Goal: Task Accomplishment & Management: Complete application form

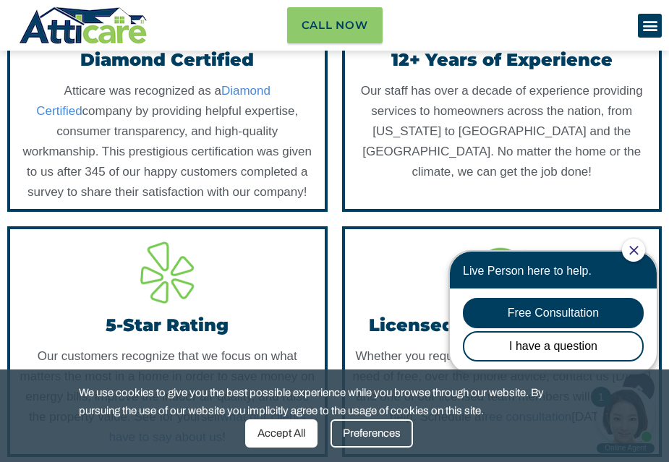
scroll to position [1954, 0]
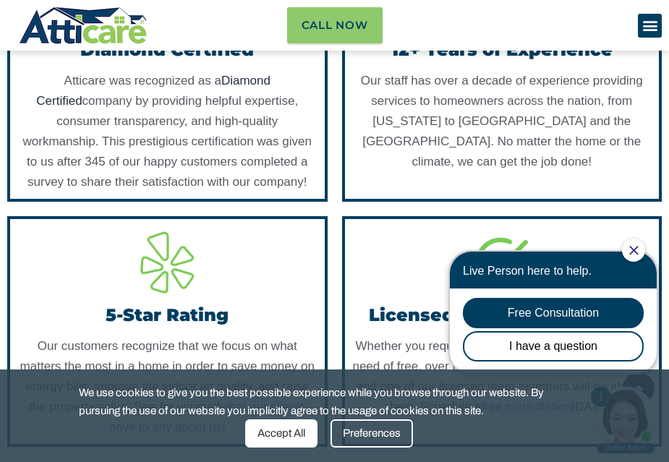
click at [80, 108] on link "Diamond Certified" at bounding box center [153, 91] width 234 height 34
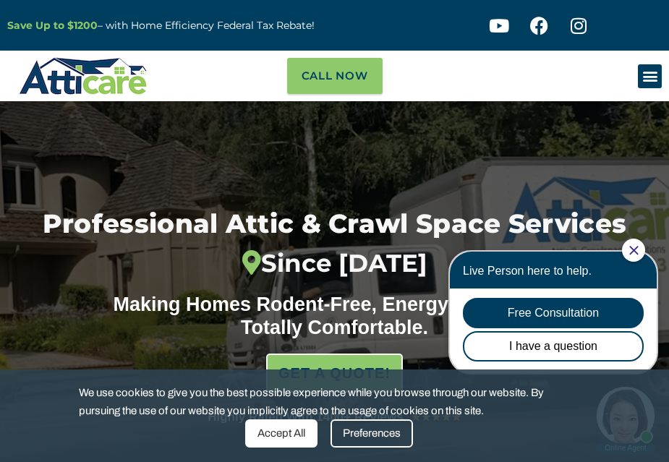
click at [302, 244] on div at bounding box center [633, 250] width 23 height 23
click at [302, 252] on icon "Close Chat" at bounding box center [634, 250] width 9 height 9
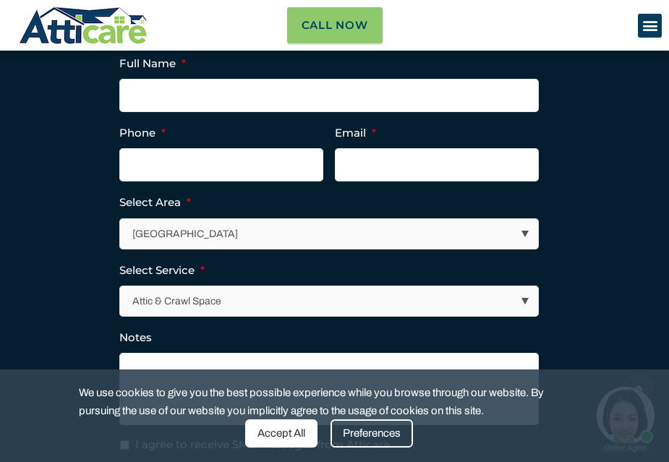
scroll to position [5354, 0]
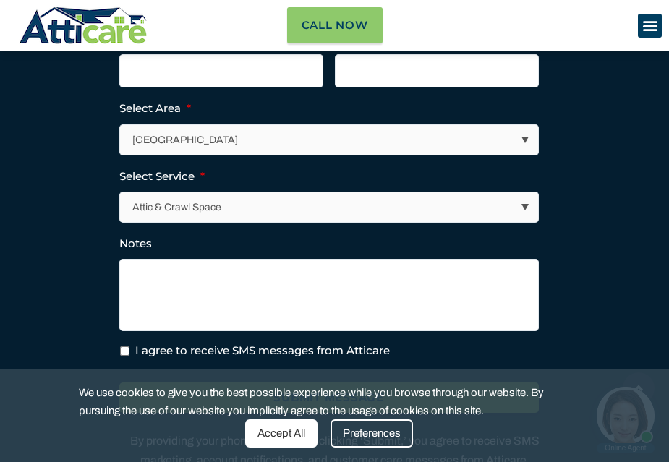
click at [302, 222] on select "Attic & Crawl Space Insulation Roofing Solar Energy Other Services" at bounding box center [330, 207] width 418 height 30
select select "Other Services"
click at [121, 222] on select "Attic & Crawl Space Insulation Roofing Solar Energy Other Services" at bounding box center [330, 207] width 418 height 30
click at [302, 222] on select "Attic & Crawl Space Insulation Roofing Solar Energy Other Services" at bounding box center [330, 207] width 418 height 30
click at [302, 331] on textarea "Notes" at bounding box center [329, 295] width 420 height 72
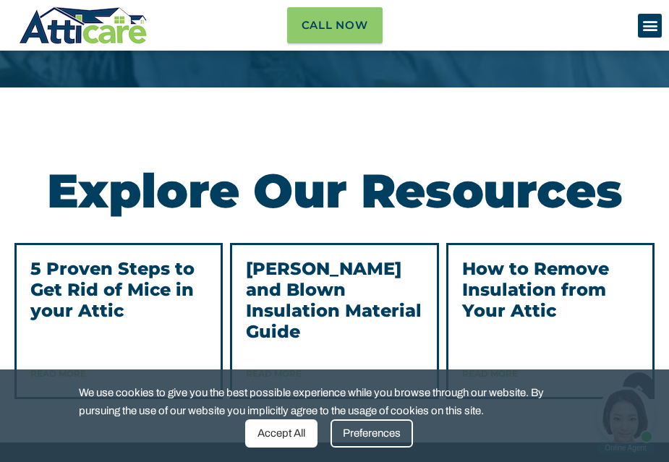
scroll to position [4847, 0]
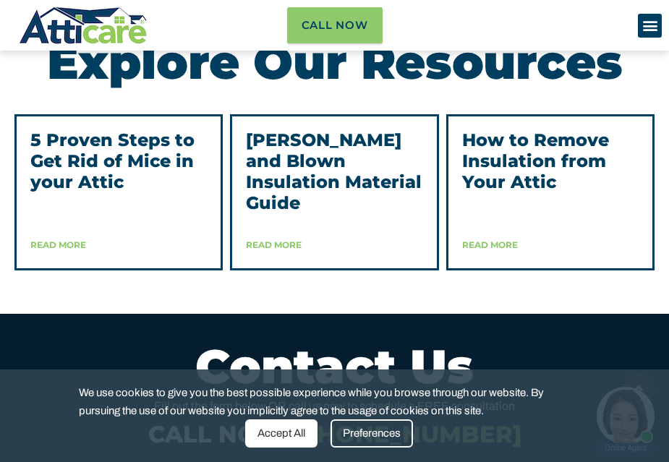
click at [46, 250] on link "Read More" at bounding box center [58, 245] width 56 height 11
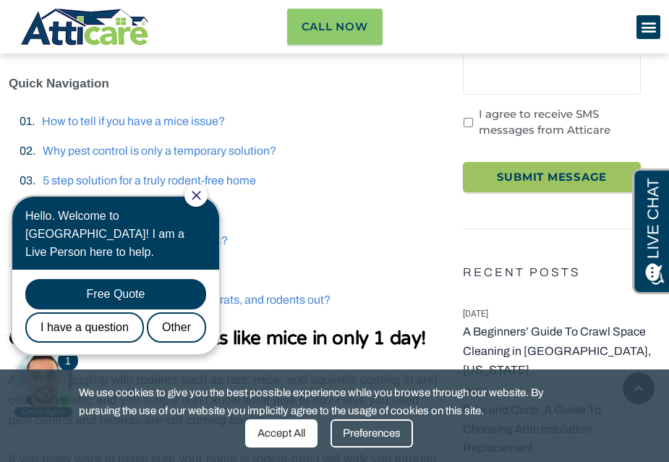
scroll to position [507, 0]
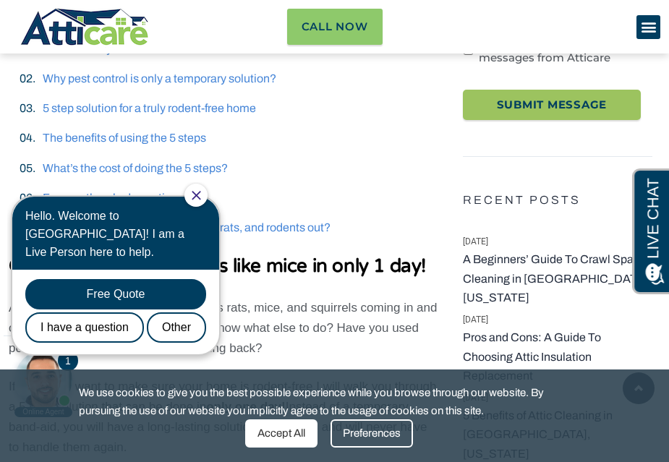
click at [201, 193] on icon "Close Chat" at bounding box center [196, 195] width 9 height 9
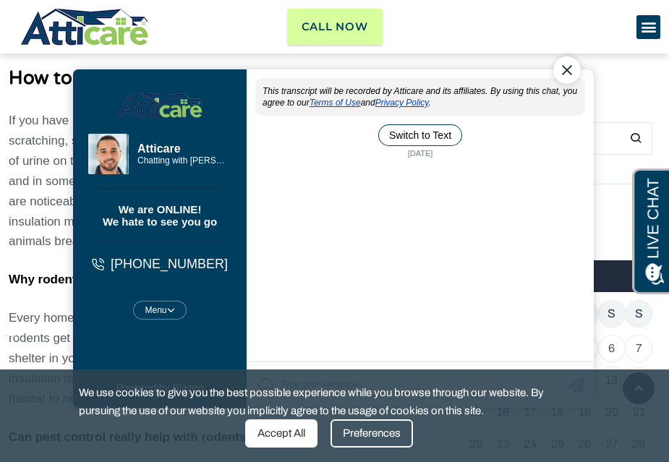
scroll to position [0, 0]
click at [564, 71] on div "Close Chat" at bounding box center [566, 69] width 27 height 27
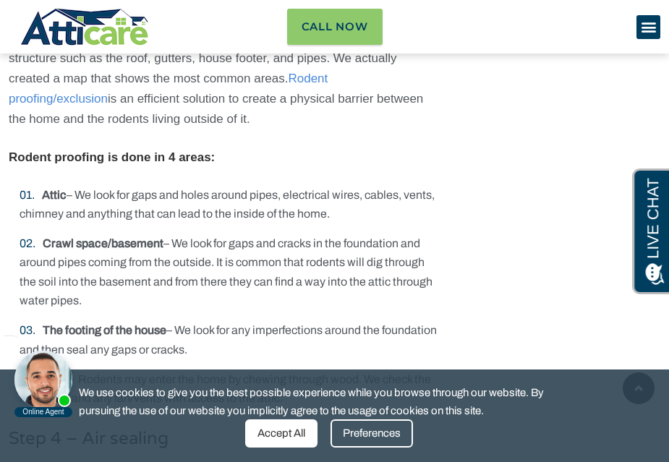
scroll to position [3111, 0]
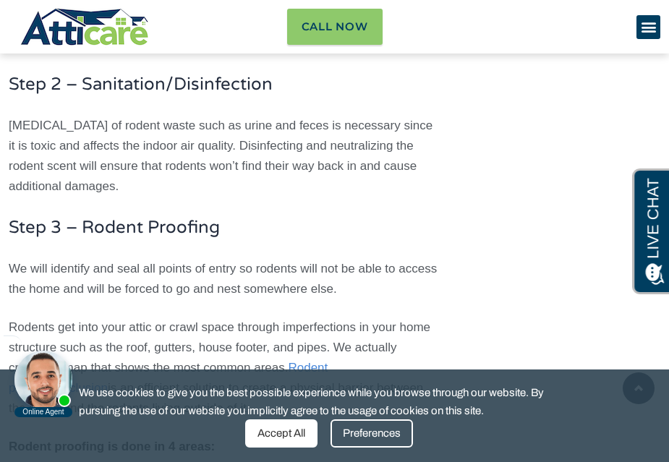
scroll to position [0, 0]
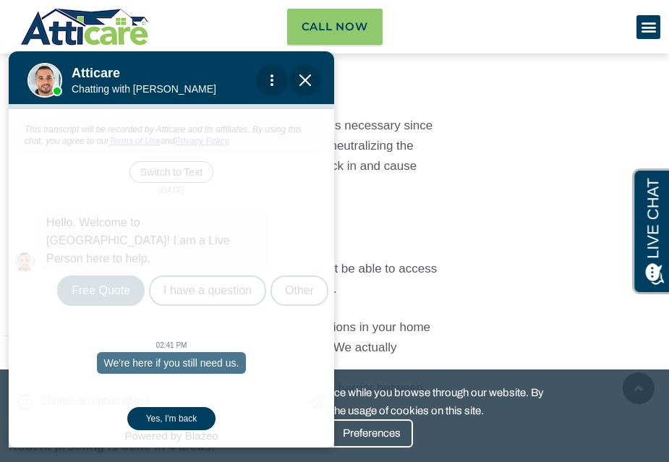
click at [185, 419] on div "Yes, I'm back" at bounding box center [171, 418] width 88 height 23
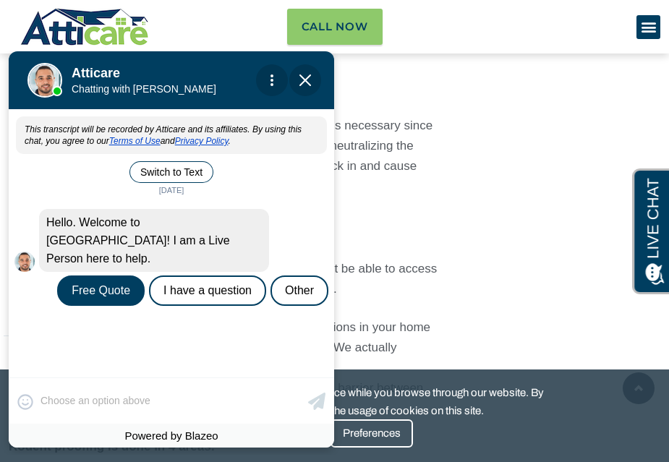
click at [108, 276] on div "Free Quote" at bounding box center [101, 291] width 88 height 30
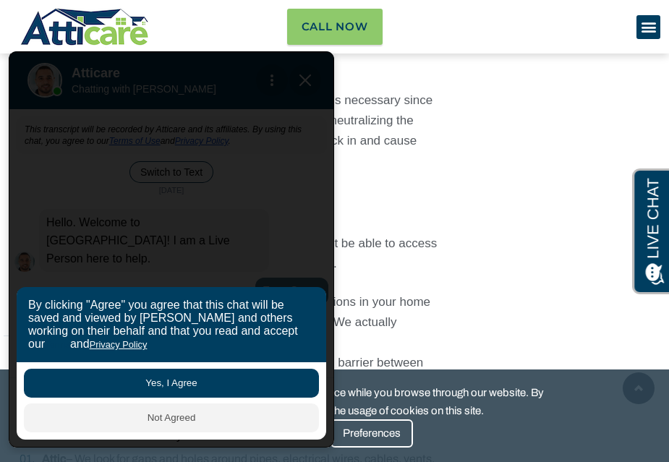
scroll to position [3039, 0]
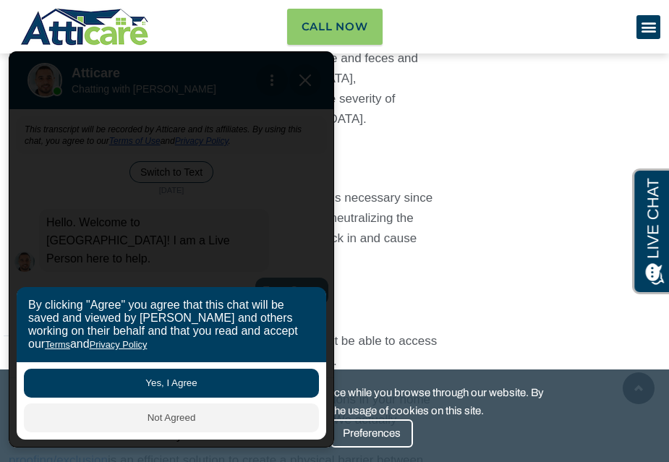
click at [384, 148] on h3 "Step 2 – Sanitation/Disinfection" at bounding box center [223, 157] width 429 height 19
click at [651, 26] on icon "Menu Toggle" at bounding box center [649, 27] width 16 height 16
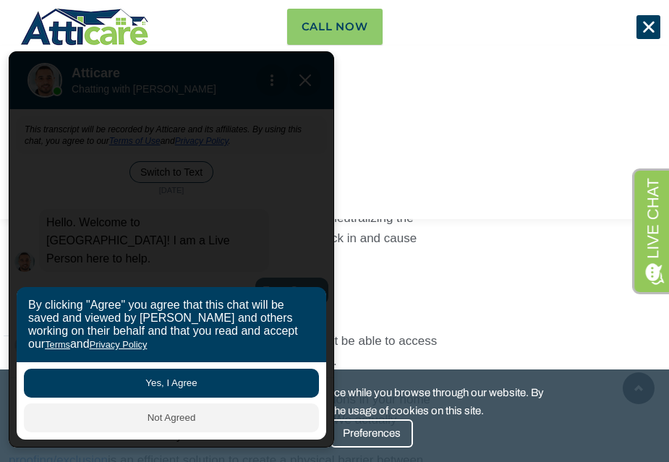
click at [654, 308] on span at bounding box center [653, 316] width 22 height 22
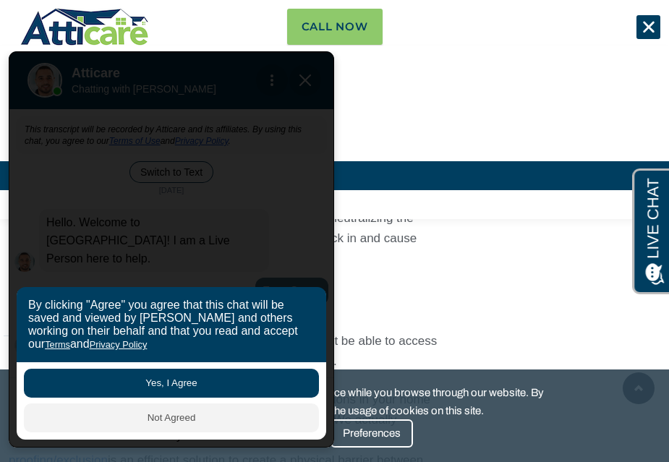
click at [542, 162] on link "Financing" at bounding box center [334, 175] width 669 height 29
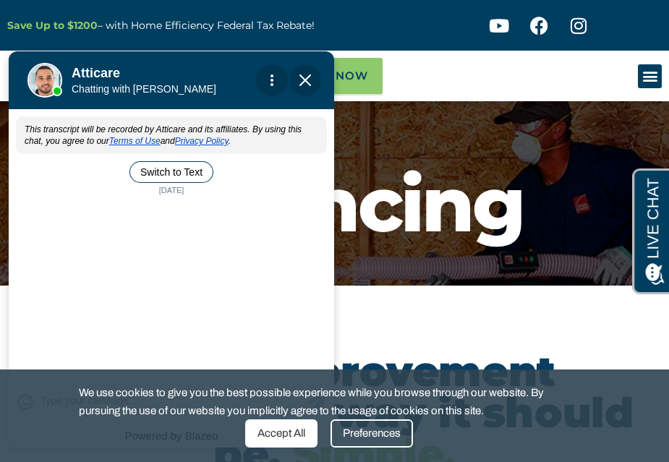
click at [306, 77] on img "Close Chat" at bounding box center [306, 81] width 12 height 12
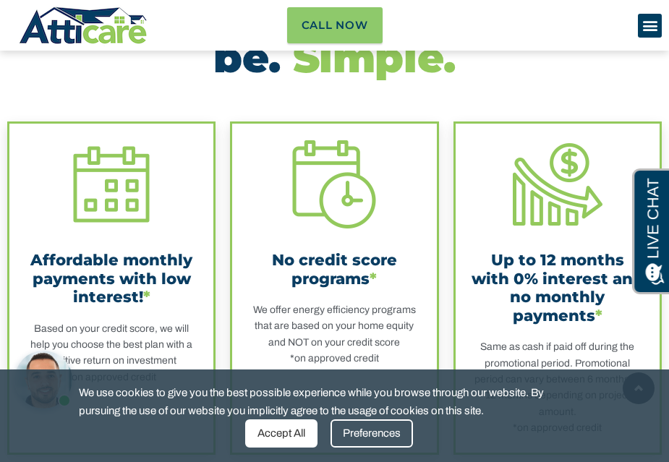
scroll to position [217, 0]
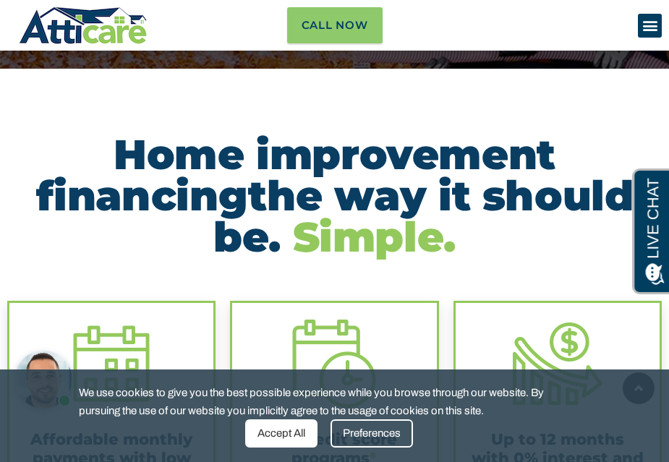
click at [94, 14] on img at bounding box center [84, 25] width 130 height 42
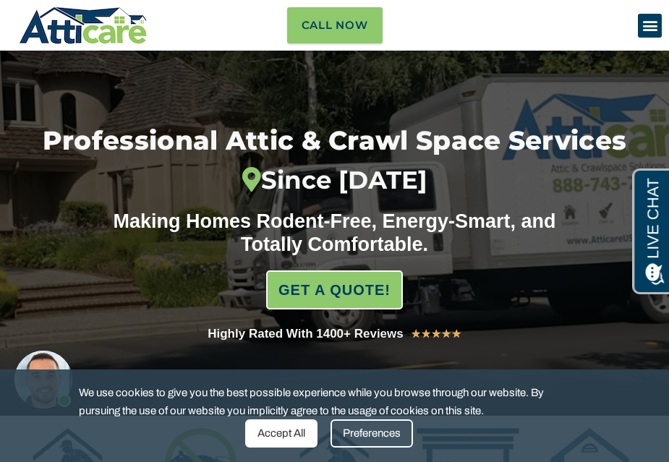
scroll to position [217, 0]
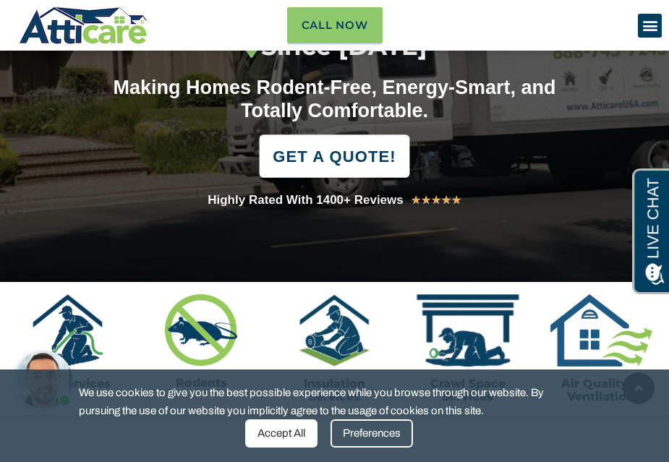
click at [333, 158] on span "GET A QUOTE!" at bounding box center [334, 156] width 123 height 32
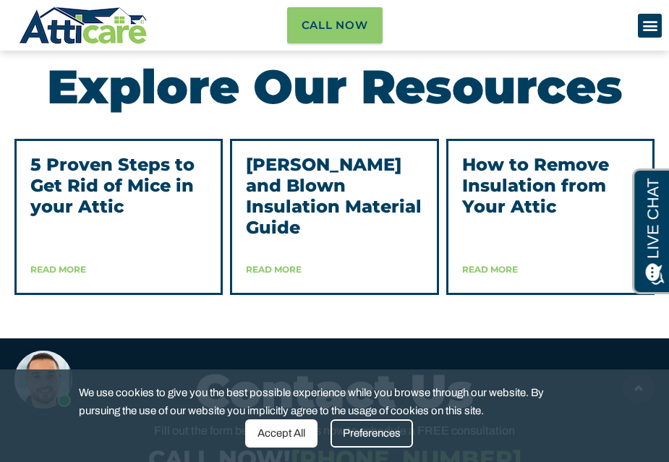
scroll to position [5207, 0]
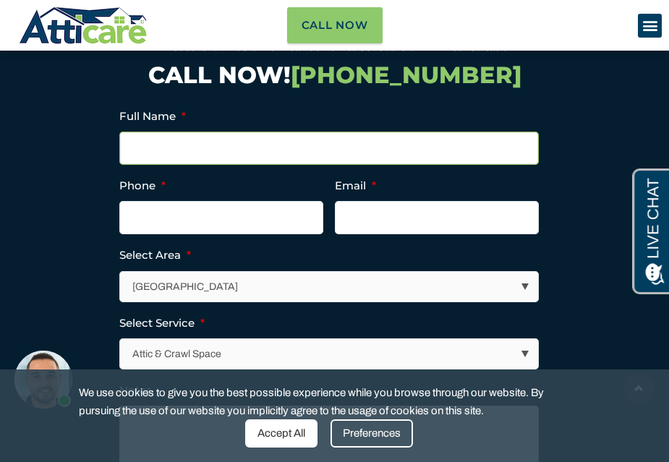
click at [207, 165] on input "Full Name *" at bounding box center [329, 148] width 420 height 33
type input "Jesse Hsu"
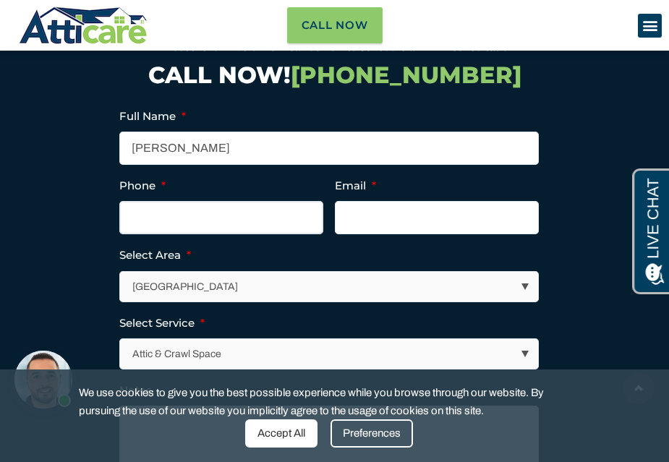
type input "6264474164"
type input "jhsu0112@yahoo.com"
click at [207, 234] on input "(626) 447-4164" at bounding box center [221, 217] width 204 height 33
click at [163, 234] on input "(626) 447-4164" at bounding box center [221, 217] width 204 height 33
drag, startPoint x: 163, startPoint y: 263, endPoint x: 229, endPoint y: 269, distance: 66.2
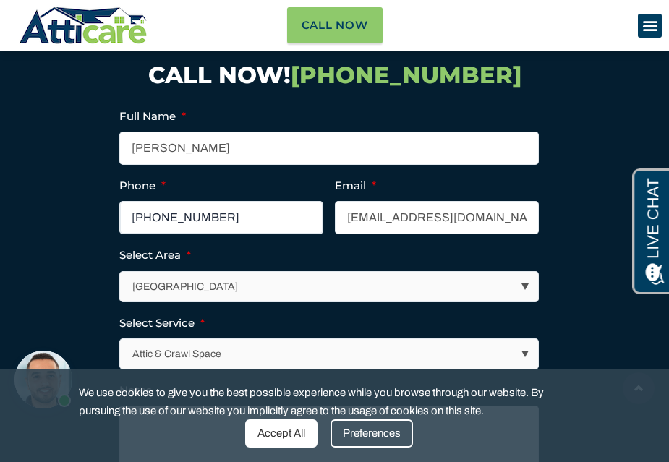
click at [229, 234] on input "(626) 447-4164" at bounding box center [221, 217] width 204 height 33
type input "(626) 203-1695"
click at [283, 302] on select "Los Angeles Area San Francisco Bay Area New Jersey / New York Area Other Areas" at bounding box center [330, 287] width 418 height 30
click at [121, 302] on select "Los Angeles Area San Francisco Bay Area New Jersey / New York Area Other Areas" at bounding box center [330, 287] width 418 height 30
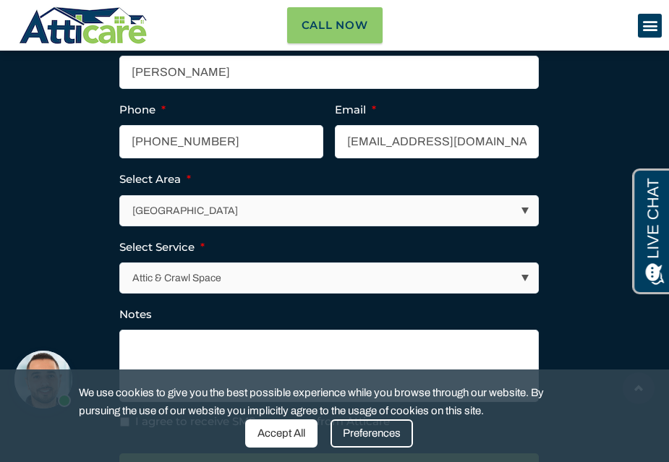
scroll to position [5352, 0]
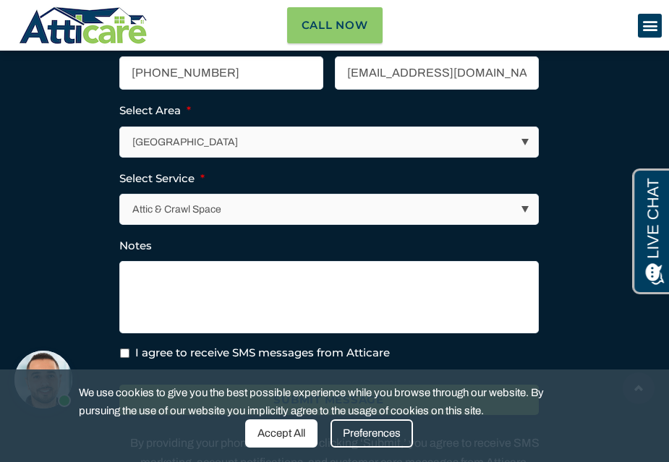
click at [527, 224] on select "Attic & Crawl Space Insulation Roofing Solar Energy Other Services" at bounding box center [330, 210] width 418 height 30
click at [121, 224] on select "Attic & Crawl Space Insulation Roofing Solar Energy Other Services" at bounding box center [330, 210] width 418 height 30
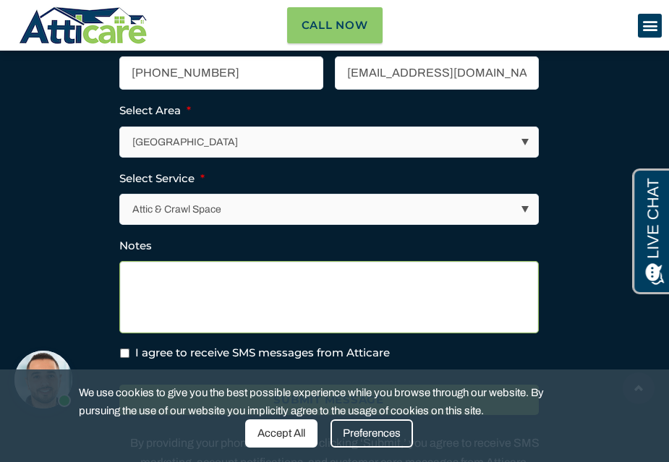
click at [255, 334] on textarea "Notes" at bounding box center [329, 297] width 420 height 72
drag, startPoint x: 182, startPoint y: 14, endPoint x: 250, endPoint y: 328, distance: 320.8
click at [250, 328] on textarea "have a roden" at bounding box center [329, 297] width 420 height 72
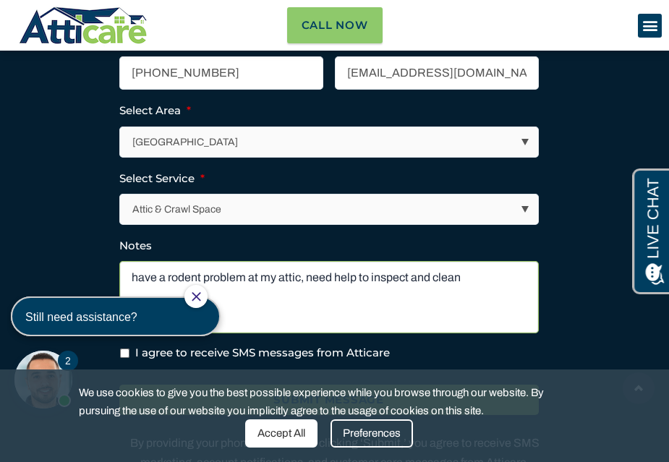
type textarea "have a rodent problem at my attic, need help to inspect and clean"
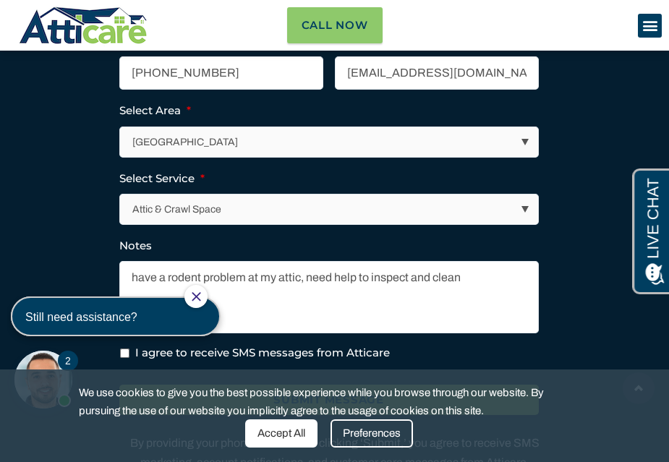
click at [566, 344] on section "Full Name * Jesse Hsu Phone * (626) 203-1695 Email * jhsu0112@yahoo.com Select …" at bounding box center [334, 240] width 655 height 582
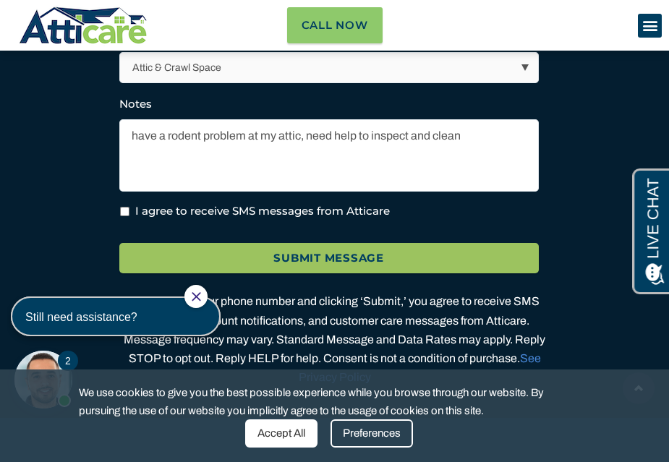
scroll to position [5496, 0]
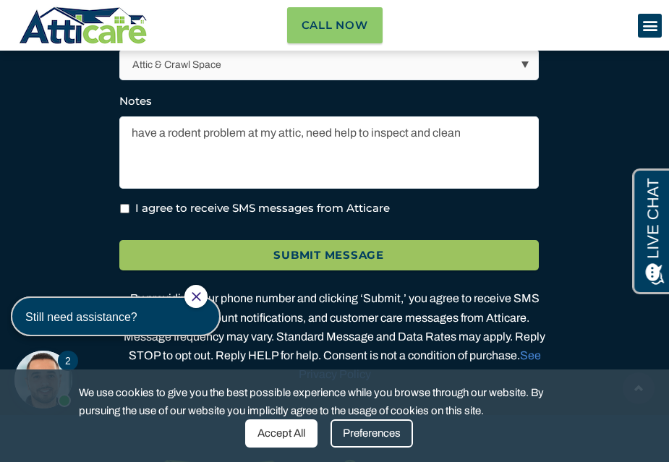
click at [125, 213] on input "I agree to receive SMS messages from Atticare" at bounding box center [124, 208] width 9 height 9
checkbox input "true"
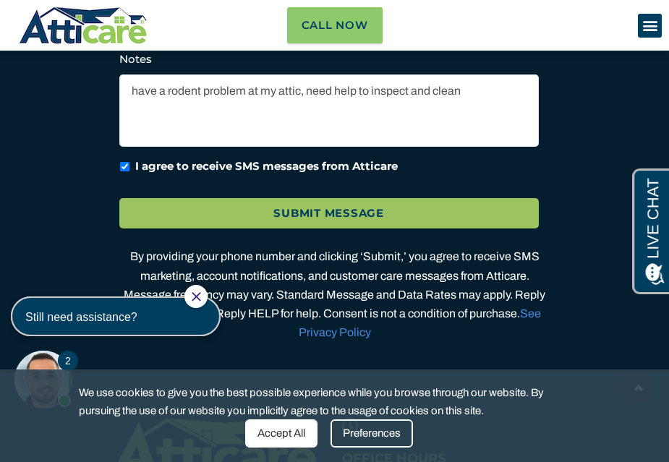
scroll to position [5569, 0]
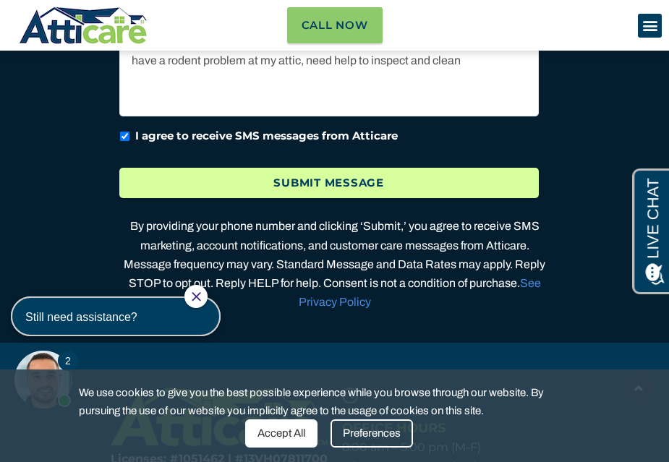
click at [344, 199] on input "Submit Message" at bounding box center [329, 183] width 420 height 31
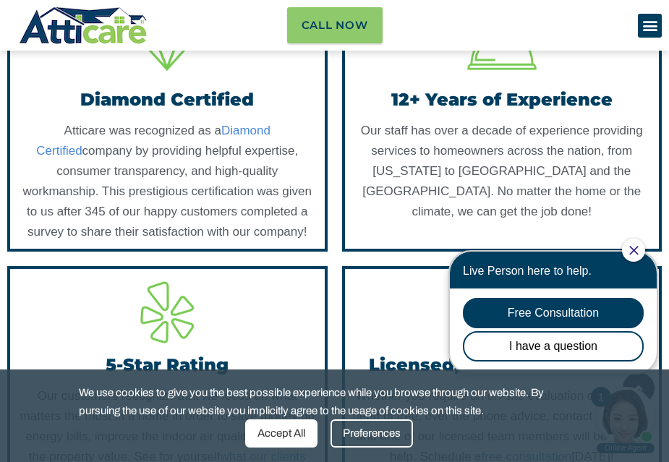
scroll to position [1809, 0]
